Goal: Navigation & Orientation: Find specific page/section

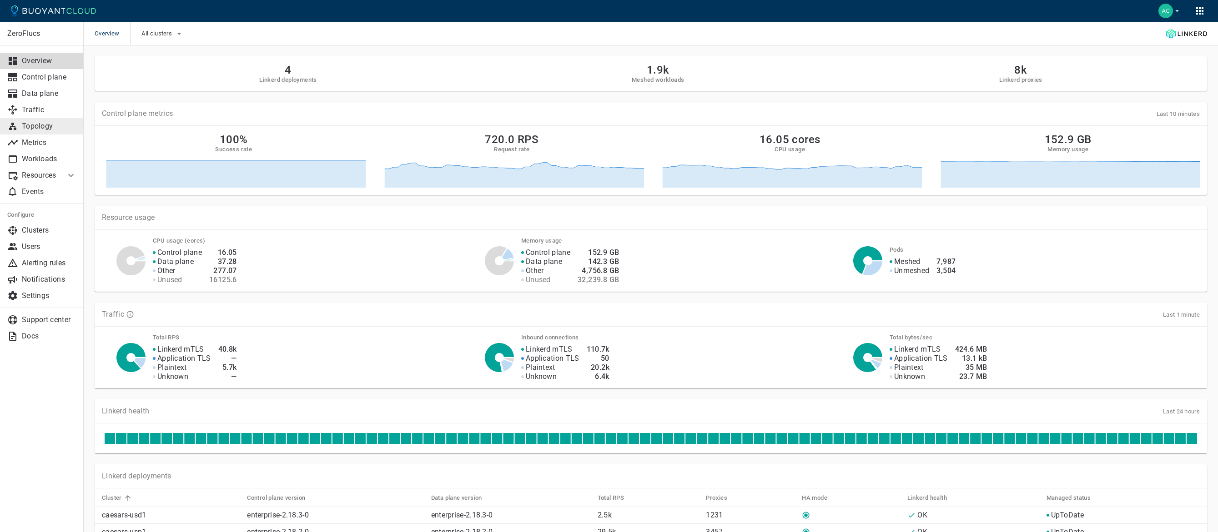
click at [65, 126] on p "Topology" at bounding box center [49, 126] width 55 height 9
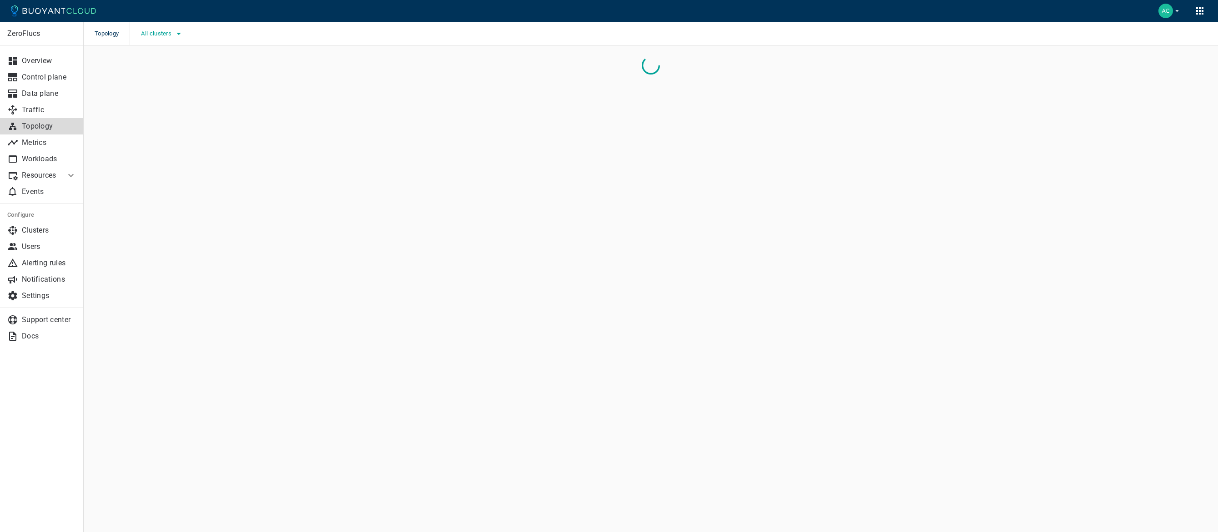
click at [166, 33] on span "All clusters" at bounding box center [157, 33] width 32 height 7
click at [182, 61] on span "caesars-usp1" at bounding box center [186, 61] width 45 height 9
click at [160, 61] on input "caesars-usp1" at bounding box center [154, 61] width 11 height 11
checkbox input "true"
drag, startPoint x: 318, startPoint y: 160, endPoint x: 163, endPoint y: 123, distance: 159.3
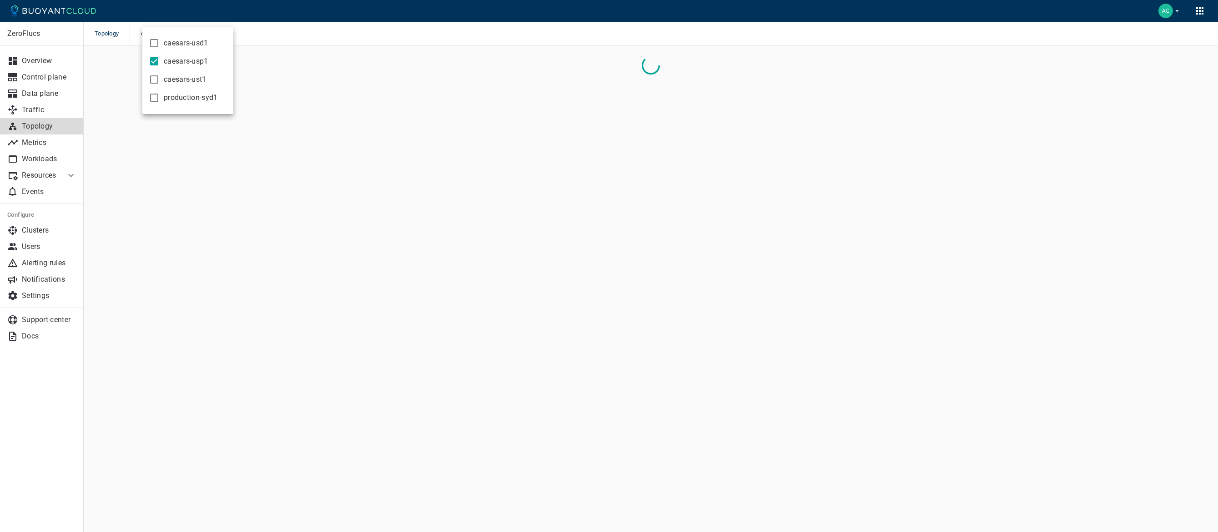
click at [311, 157] on div at bounding box center [609, 266] width 1218 height 532
